Goal: Task Accomplishment & Management: Use online tool/utility

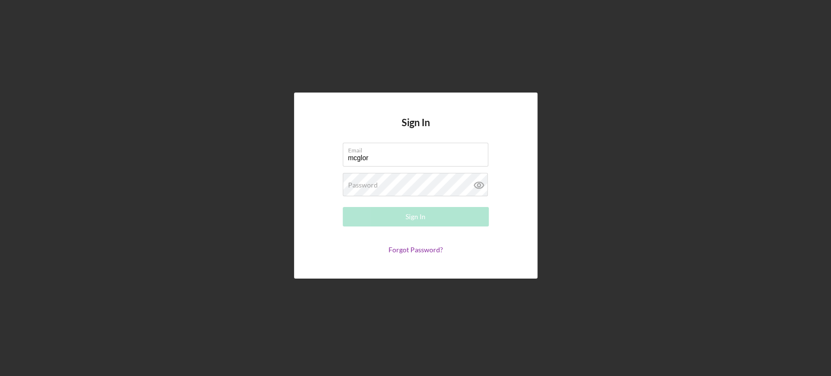
type input "[PERSON_NAME][EMAIL_ADDRESS][DOMAIN_NAME]"
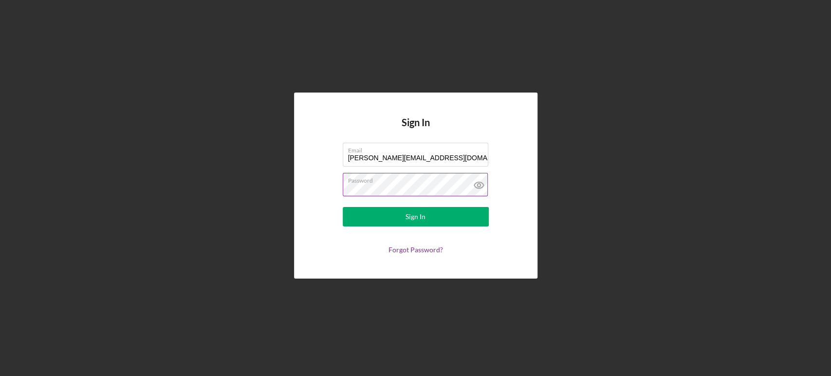
click at [343, 207] on button "Sign In" at bounding box center [416, 216] width 146 height 19
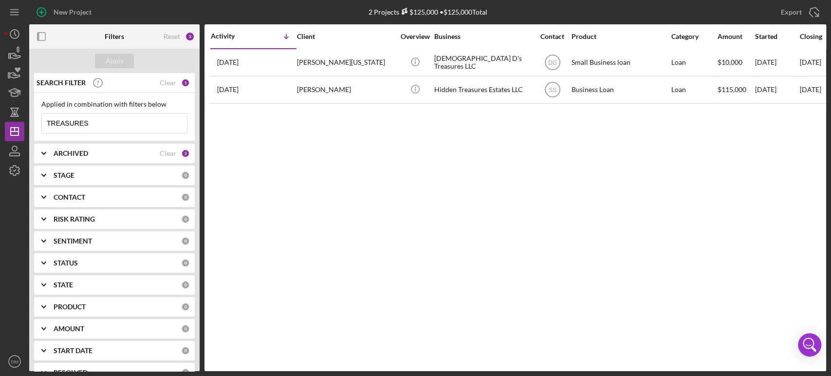
click at [97, 122] on input "TREASURES" at bounding box center [114, 122] width 145 height 19
type input "T"
type input "onpar"
click at [122, 151] on div "ARCHIVED" at bounding box center [107, 153] width 106 height 8
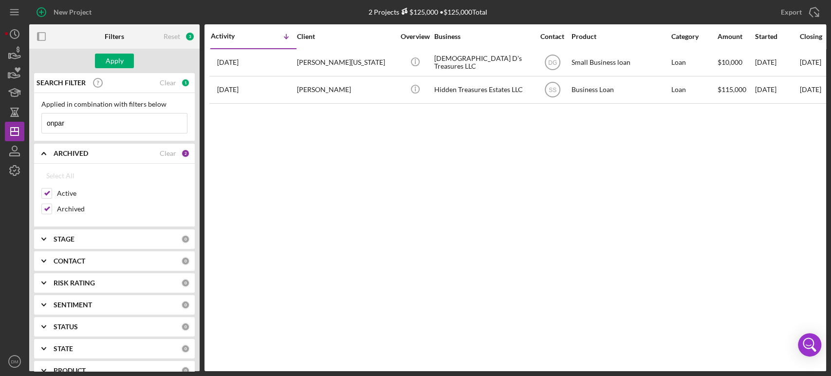
click at [121, 152] on div "ARCHIVED" at bounding box center [107, 153] width 106 height 8
click at [72, 197] on b "CONTACT" at bounding box center [70, 197] width 32 height 8
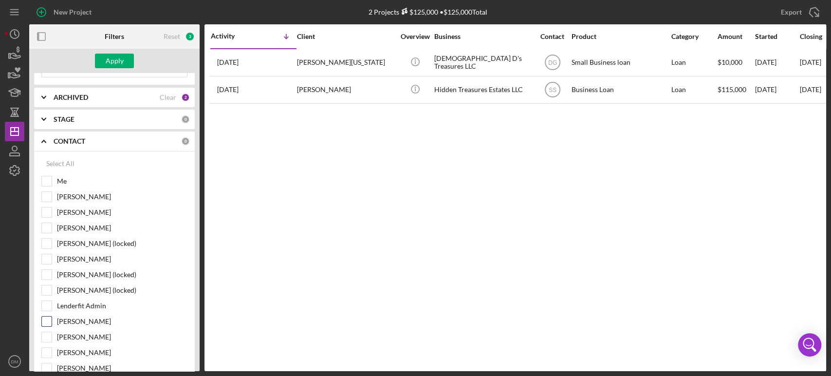
scroll to position [216, 0]
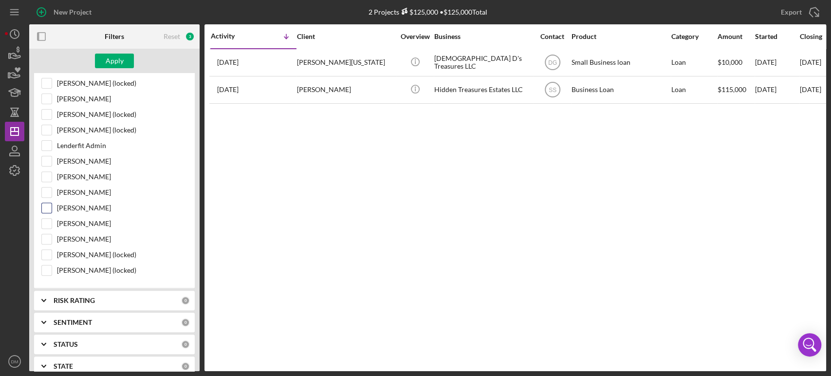
click at [45, 203] on input "[PERSON_NAME]" at bounding box center [47, 208] width 10 height 10
checkbox input "true"
click at [112, 56] on div "Apply" at bounding box center [115, 61] width 18 height 15
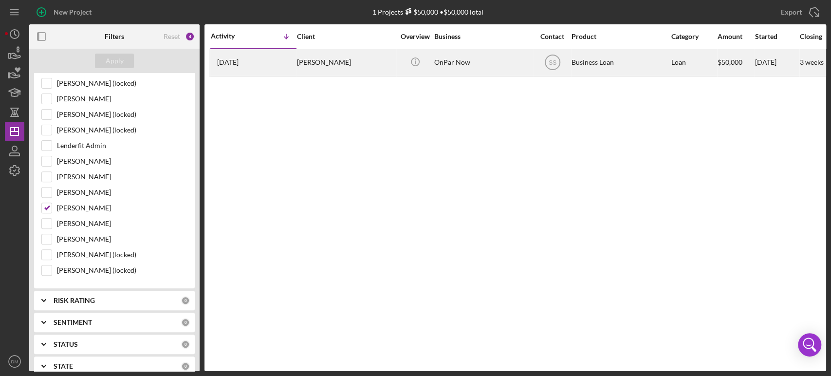
click at [310, 56] on div "[PERSON_NAME]" at bounding box center [345, 63] width 97 height 26
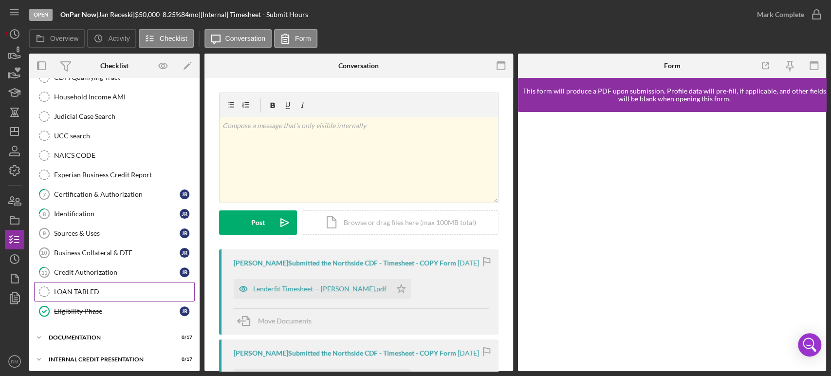
scroll to position [172, 0]
click at [14, 275] on icon "button" at bounding box center [14, 278] width 24 height 24
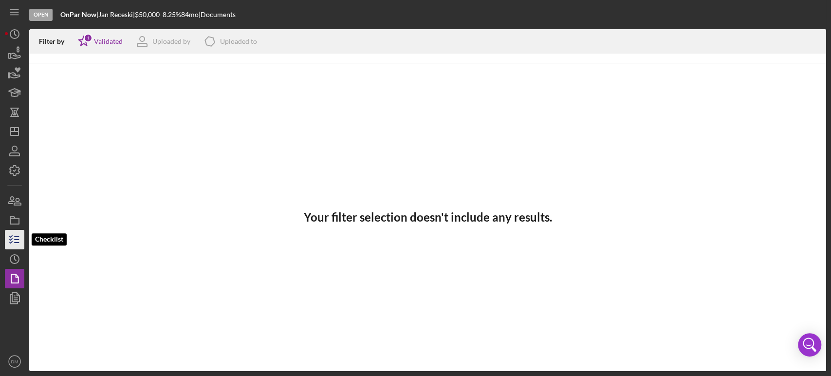
click at [18, 233] on icon "button" at bounding box center [14, 239] width 24 height 24
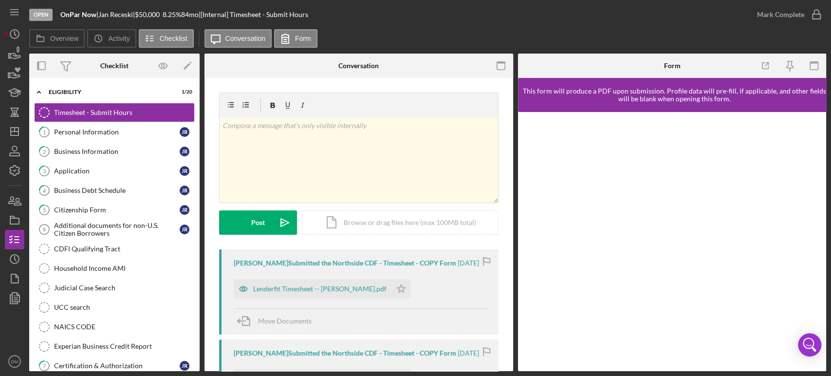
scroll to position [172, 0]
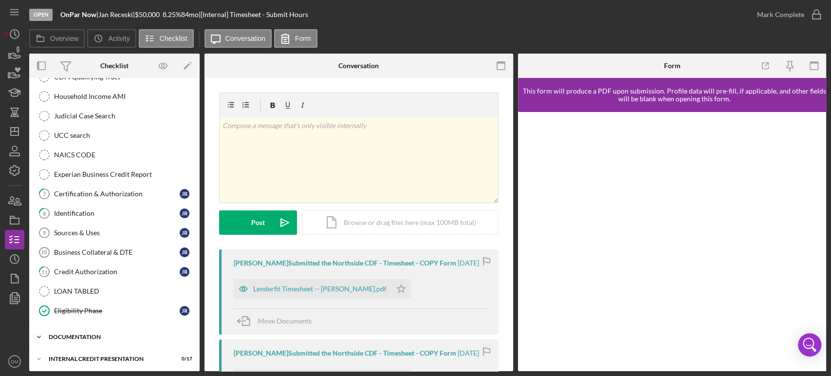
click at [63, 334] on div "documentation" at bounding box center [118, 337] width 139 height 6
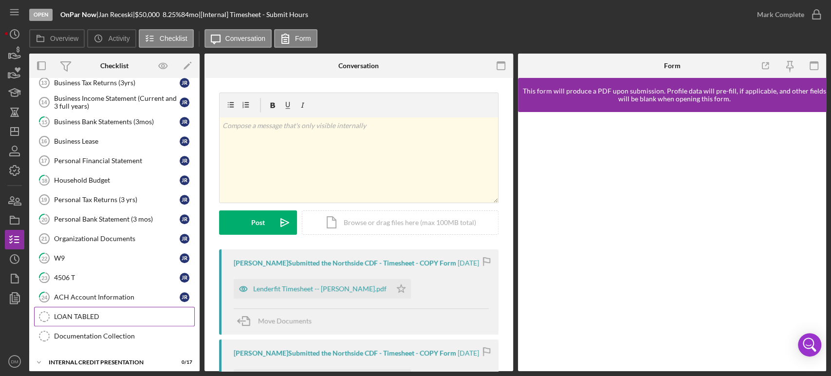
scroll to position [506, 0]
click at [109, 235] on div "Organizational Documents" at bounding box center [117, 237] width 126 height 8
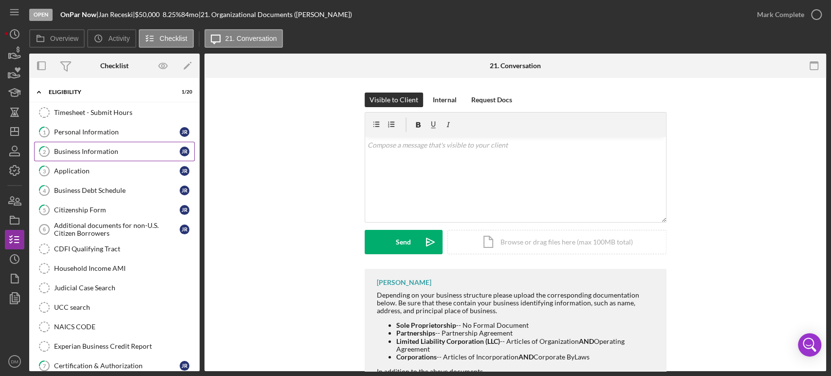
click at [95, 157] on link "2 Business Information J R" at bounding box center [114, 151] width 161 height 19
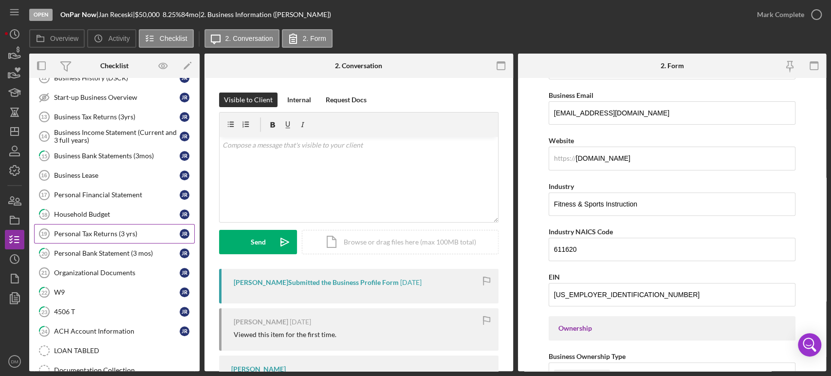
scroll to position [506, 0]
